Goal: Navigation & Orientation: Go to known website

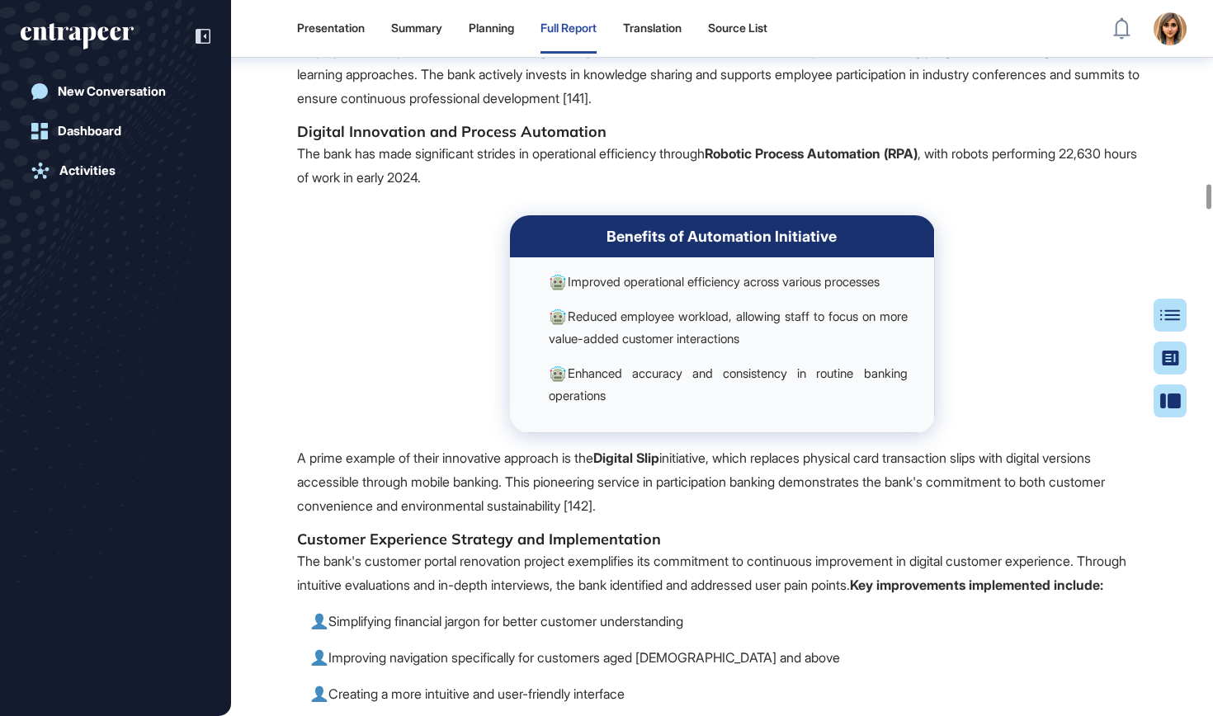
scroll to position [38275, 0]
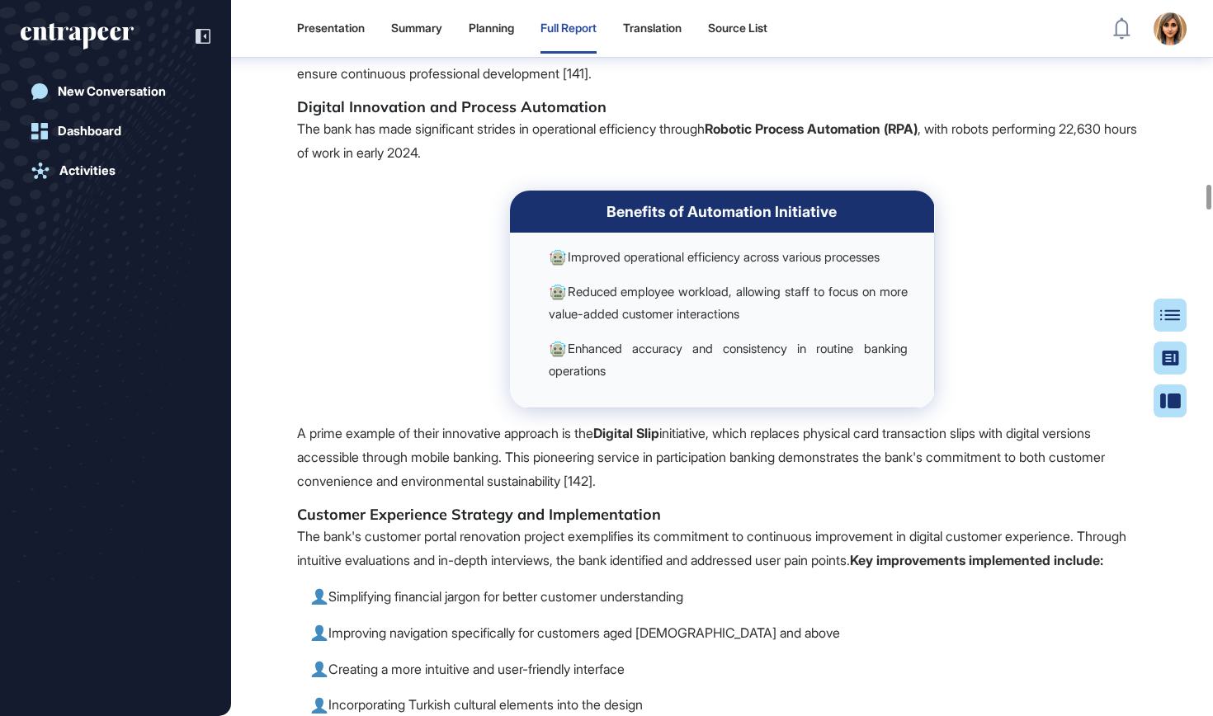
click at [115, 29] on icon "entrapeer-logo" at bounding box center [71, 33] width 101 height 14
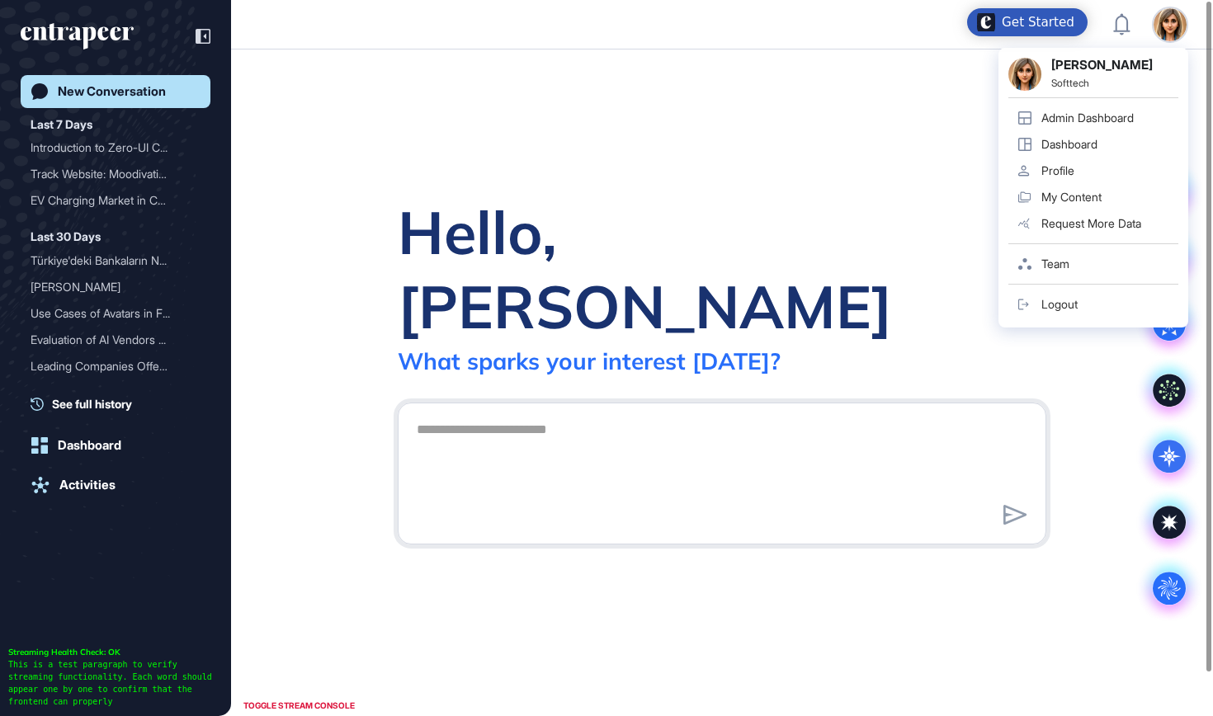
click at [1046, 305] on div "Logout" at bounding box center [1059, 304] width 36 height 13
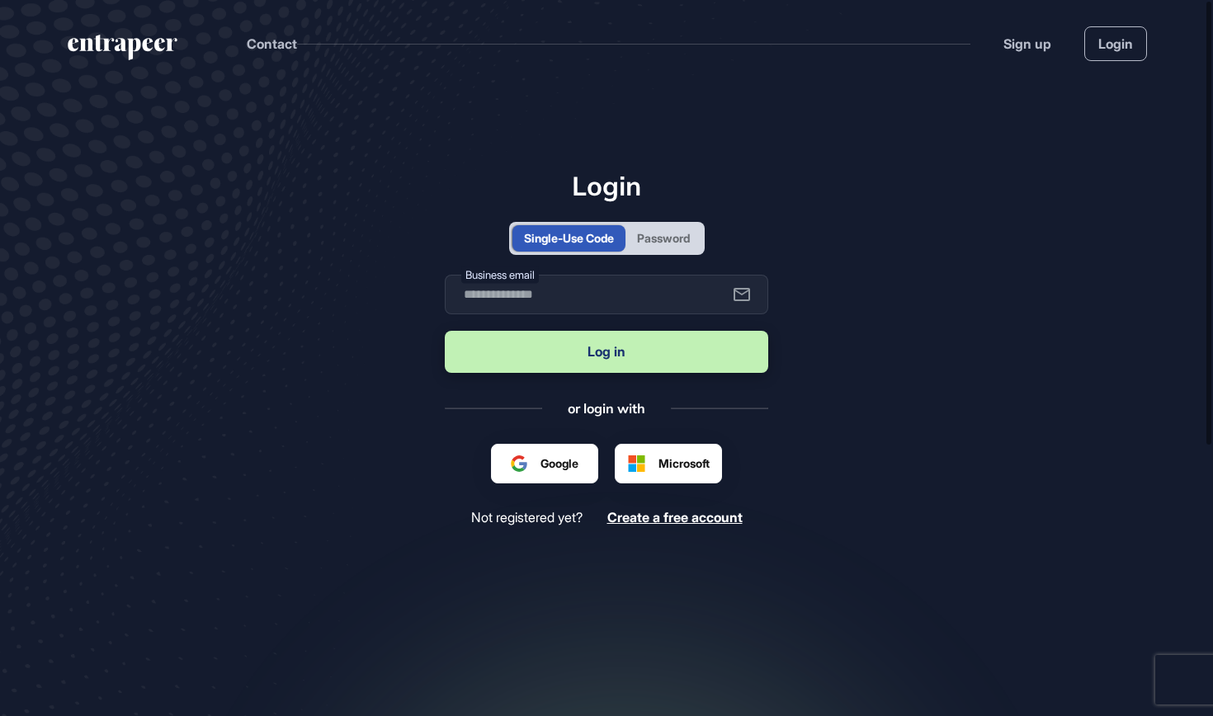
click at [672, 248] on div "Password" at bounding box center [663, 238] width 76 height 26
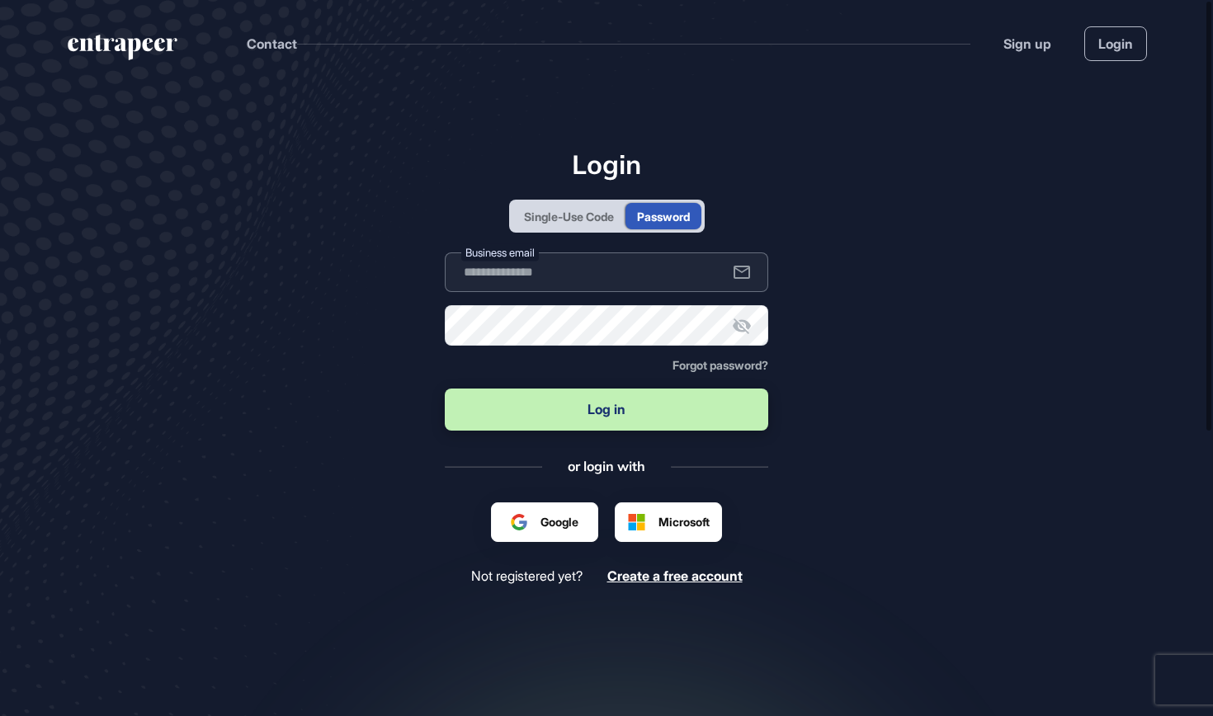
click at [638, 278] on input "text" at bounding box center [606, 272] width 323 height 40
click at [587, 227] on div "Single-Use Code" at bounding box center [568, 216] width 113 height 26
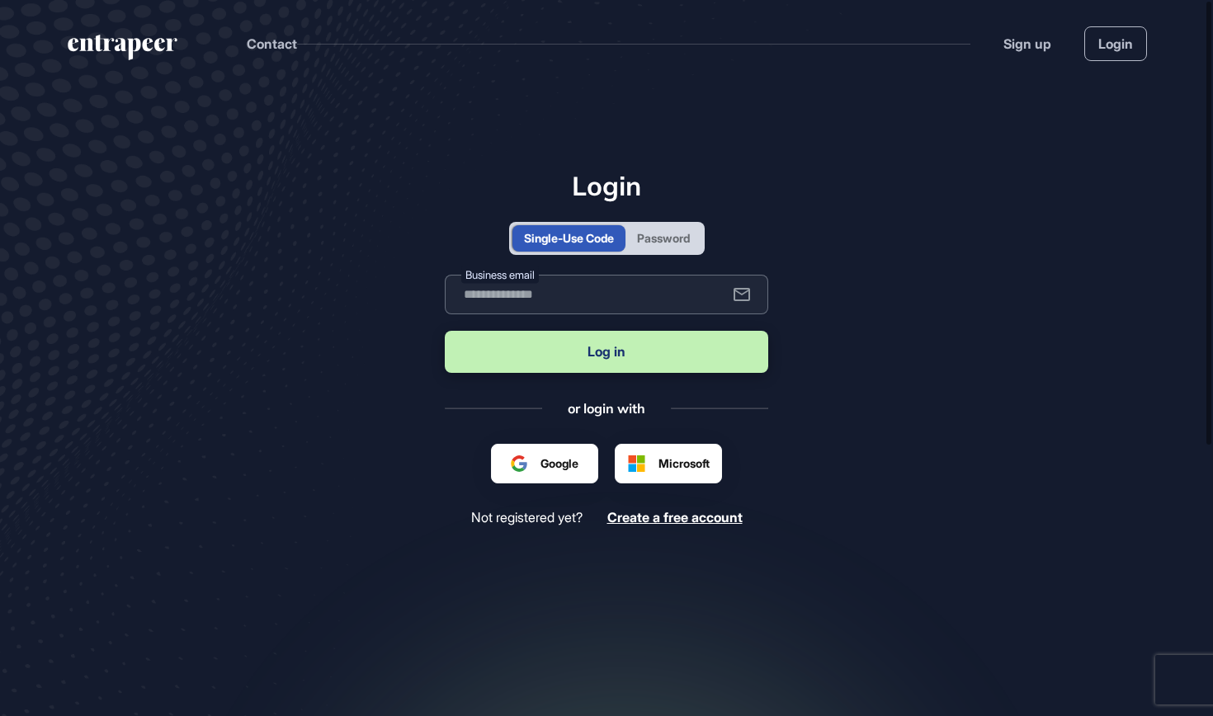
click at [590, 295] on input "text" at bounding box center [606, 295] width 323 height 40
type input "**********"
click at [563, 354] on button "Log in" at bounding box center [606, 352] width 323 height 42
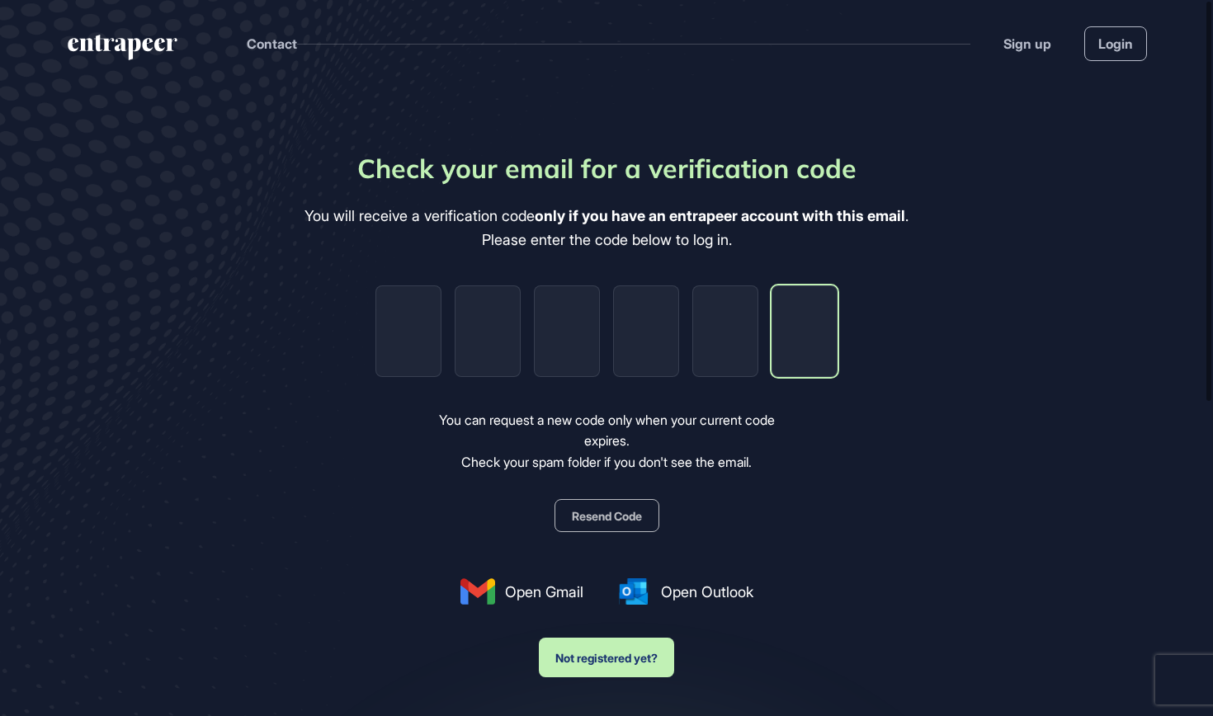
paste input "*"
type input "*"
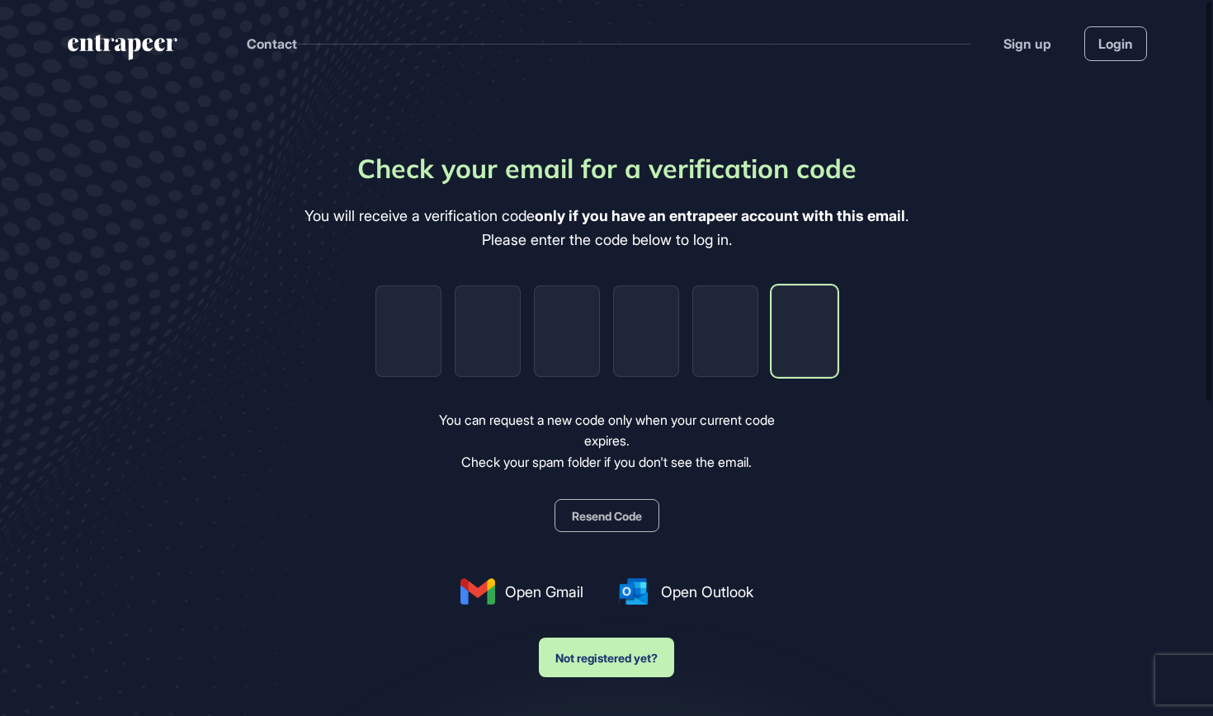
type input "*"
